Goal: Navigation & Orientation: Find specific page/section

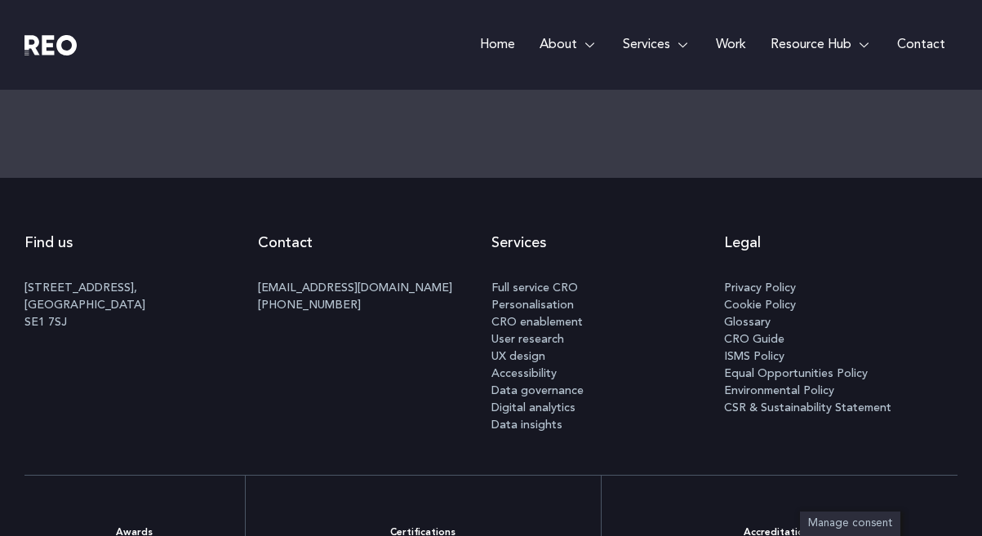
scroll to position [2920, 0]
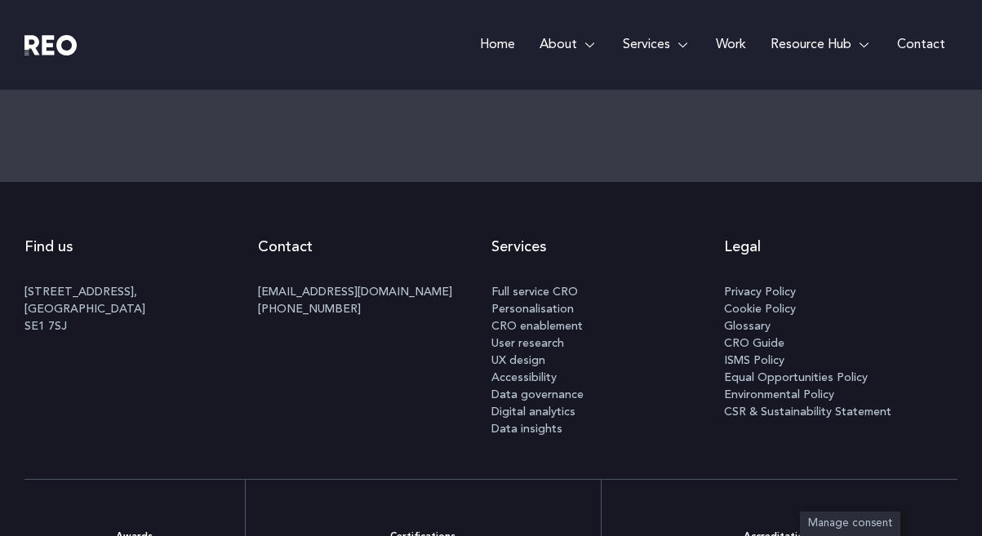
click at [727, 50] on link "Work" at bounding box center [731, 45] width 55 height 90
click at [723, 46] on link "Work" at bounding box center [731, 45] width 55 height 90
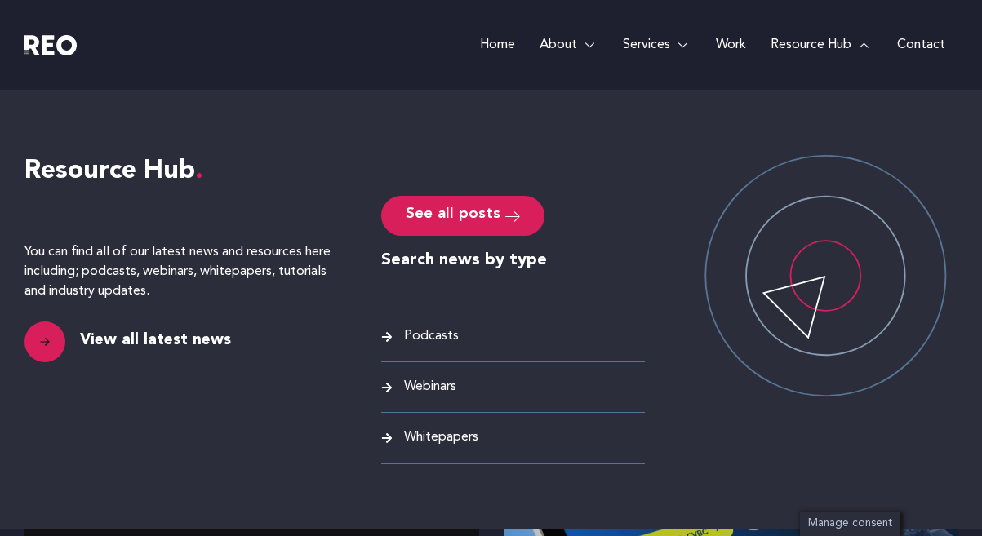
scroll to position [1042, 0]
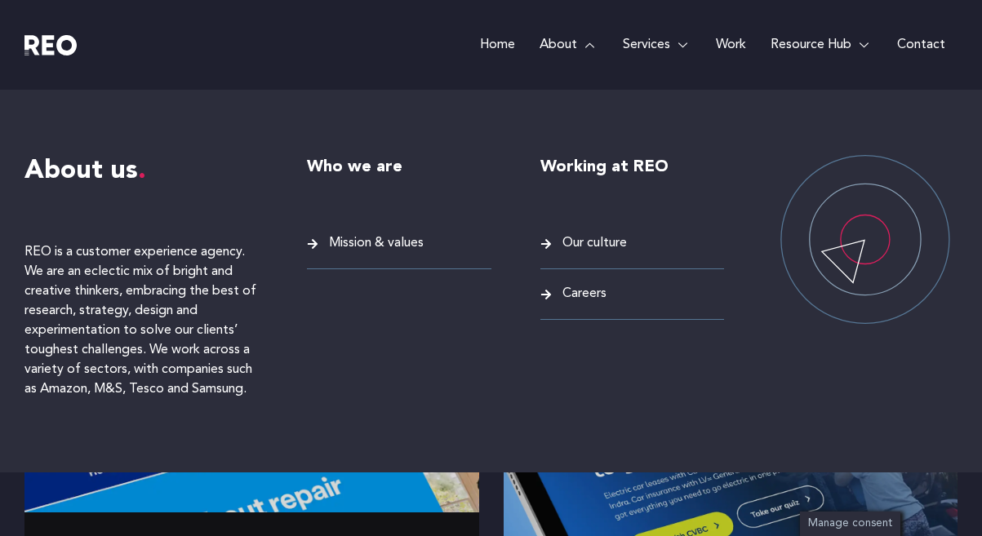
click at [579, 293] on span "Careers" at bounding box center [582, 294] width 48 height 22
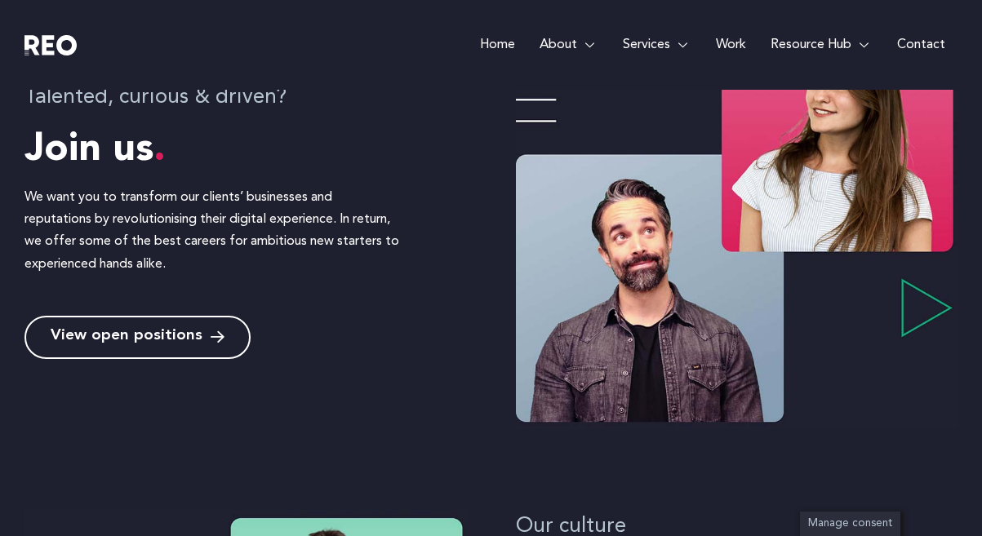
click at [175, 334] on span "View open positions" at bounding box center [127, 338] width 152 height 16
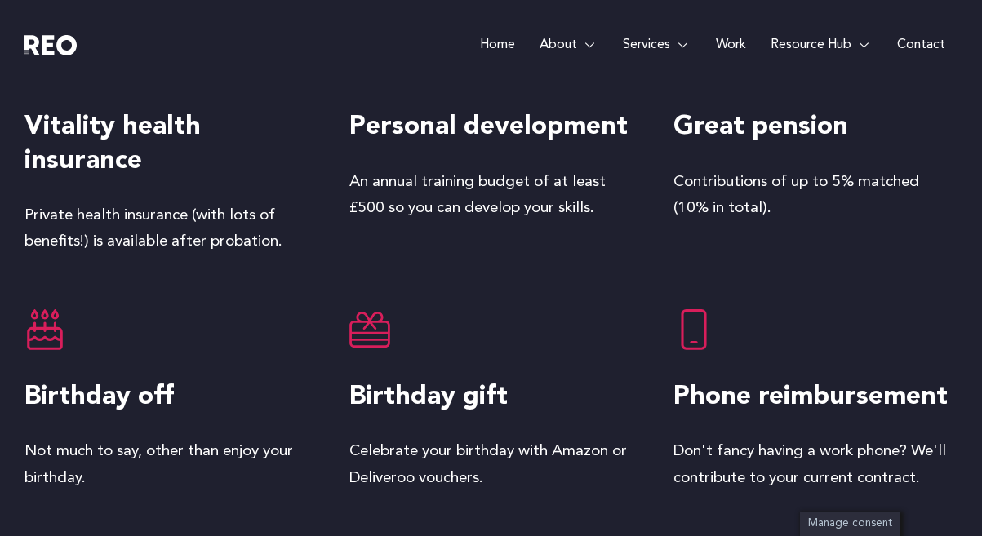
scroll to position [2691, 0]
